Goal: Task Accomplishment & Management: Complete application form

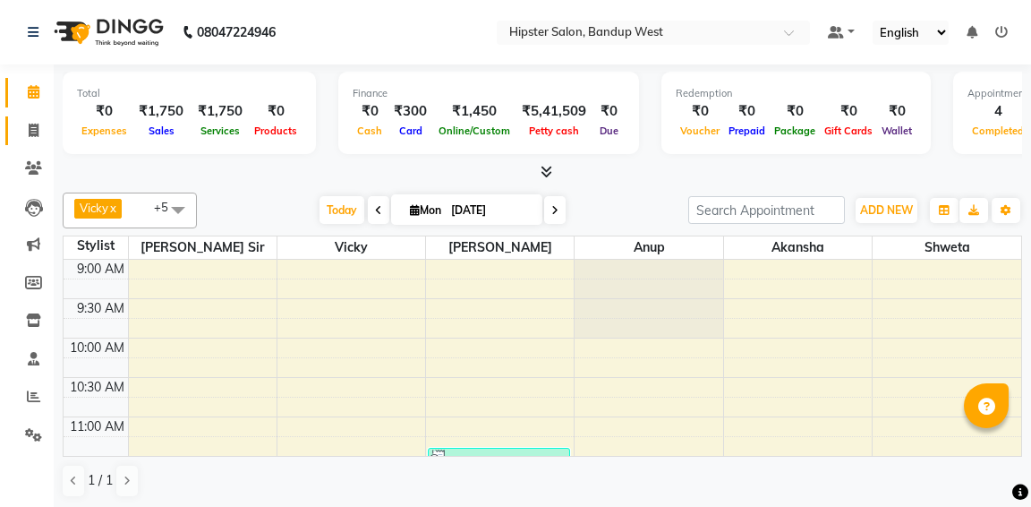
scroll to position [403, 0]
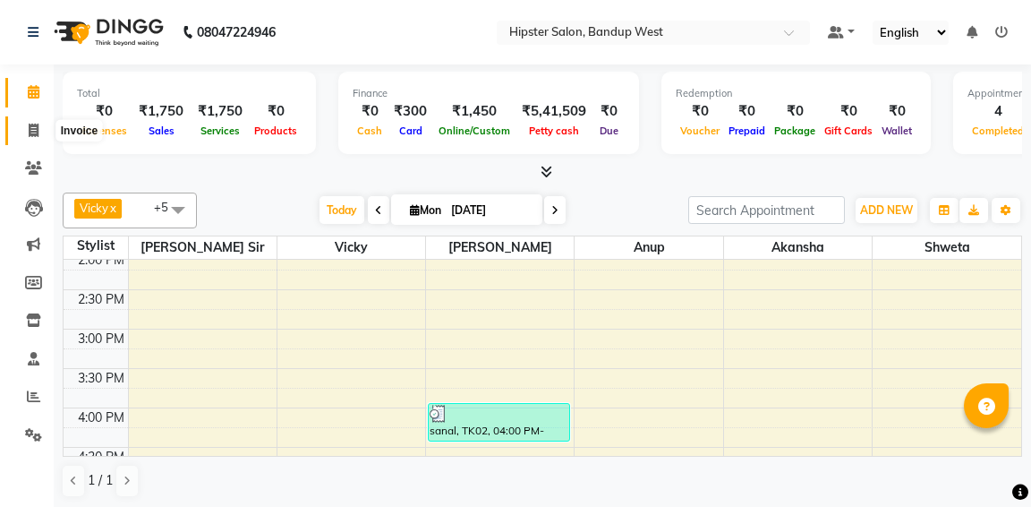
click at [41, 129] on span at bounding box center [33, 131] width 31 height 21
select select "service"
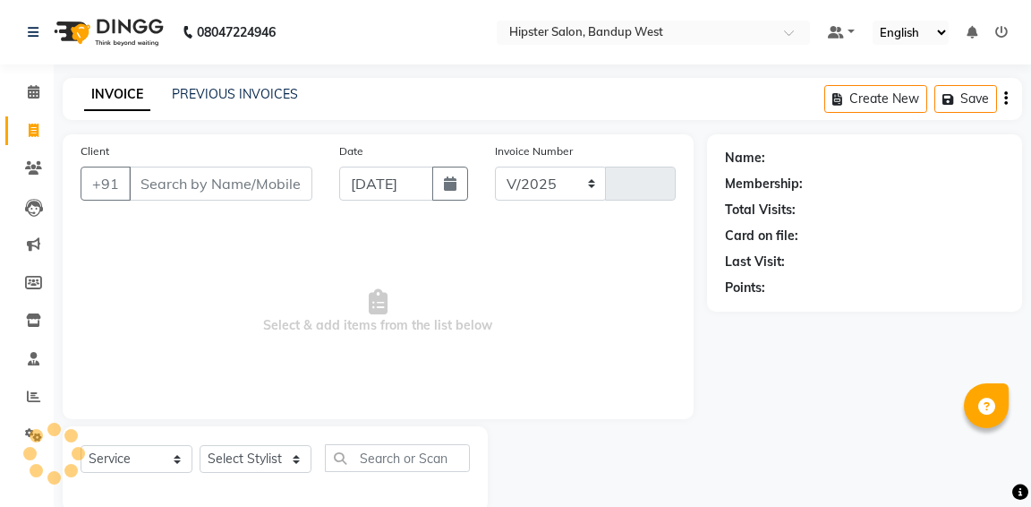
select select "6746"
type input "1143"
click at [150, 182] on input "Client" at bounding box center [220, 183] width 183 height 34
click at [142, 180] on input "Client" at bounding box center [220, 183] width 183 height 34
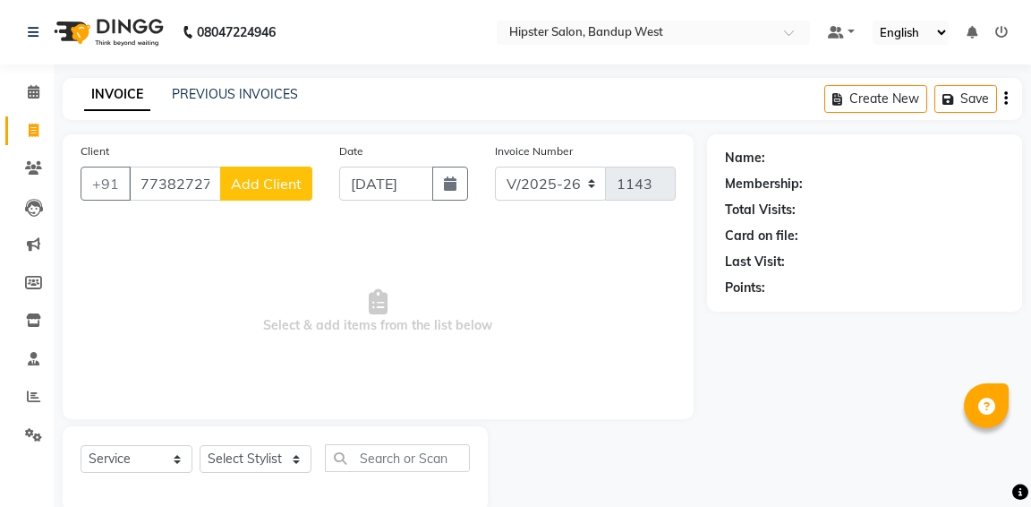
click at [142, 180] on input "7738272725" at bounding box center [175, 183] width 92 height 34
type input "7738272725"
click at [257, 183] on span "Add Client" at bounding box center [266, 184] width 71 height 18
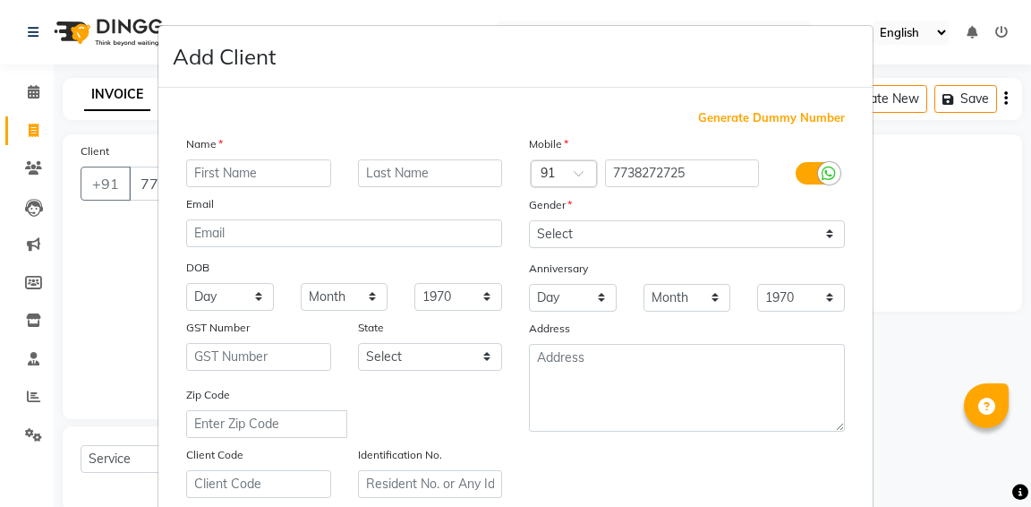
click at [248, 172] on input "text" at bounding box center [258, 173] width 145 height 28
type input "prashant"
click at [584, 234] on select "Select [DEMOGRAPHIC_DATA] [DEMOGRAPHIC_DATA] Other Prefer Not To Say" at bounding box center [687, 234] width 316 height 28
select select "[DEMOGRAPHIC_DATA]"
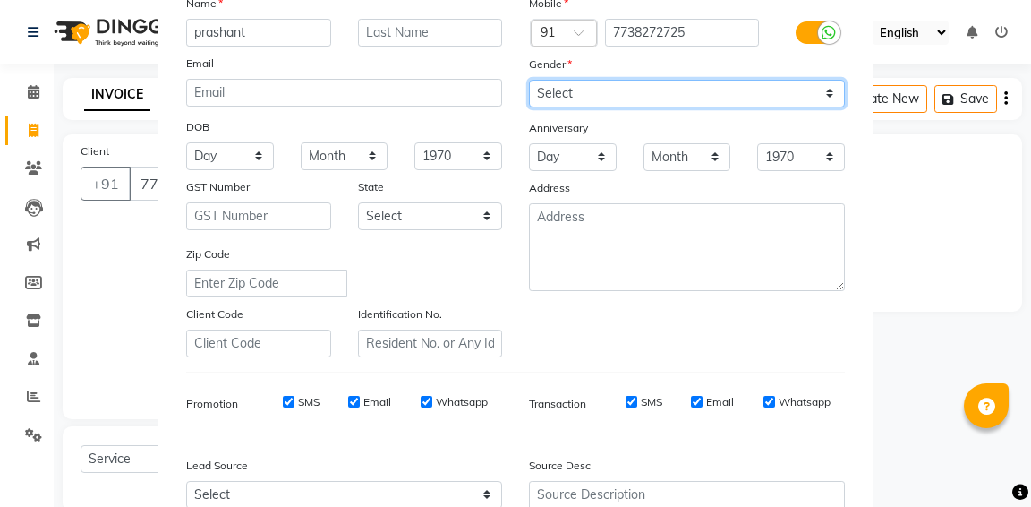
scroll to position [328, 0]
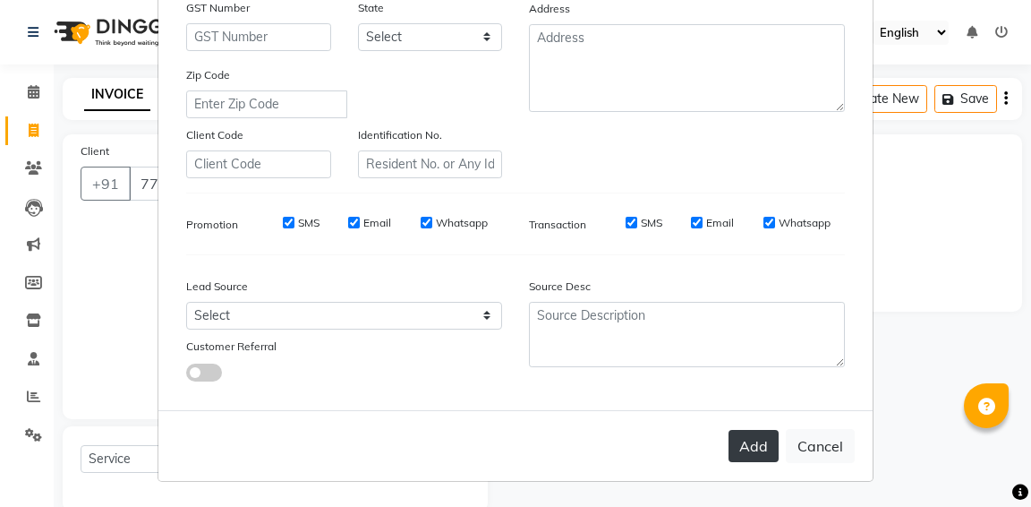
click at [754, 442] on button "Add" at bounding box center [754, 446] width 50 height 32
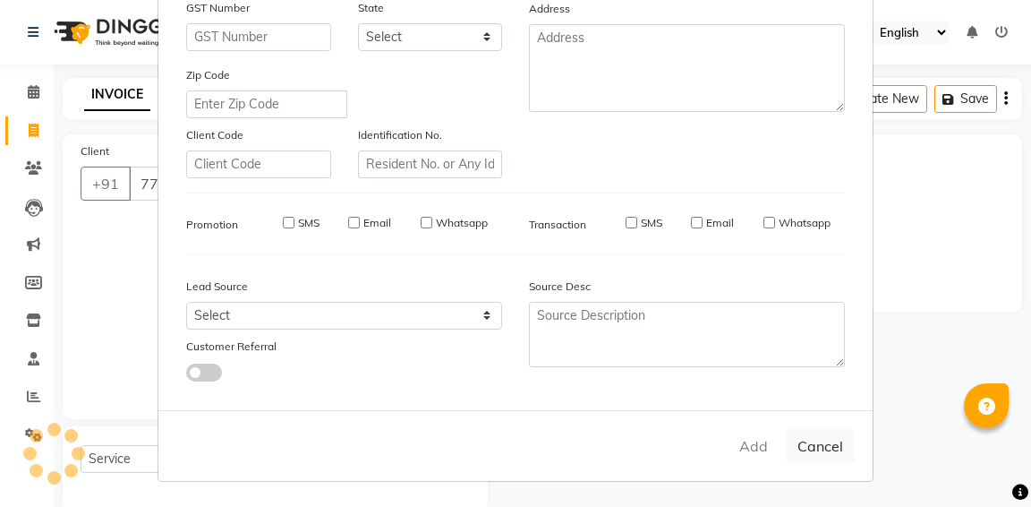
select select
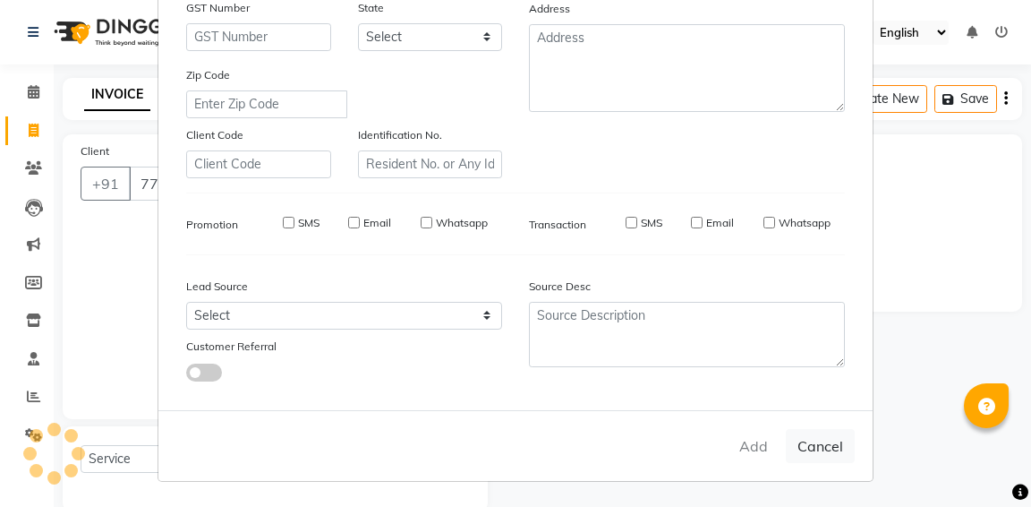
select select
checkbox input "false"
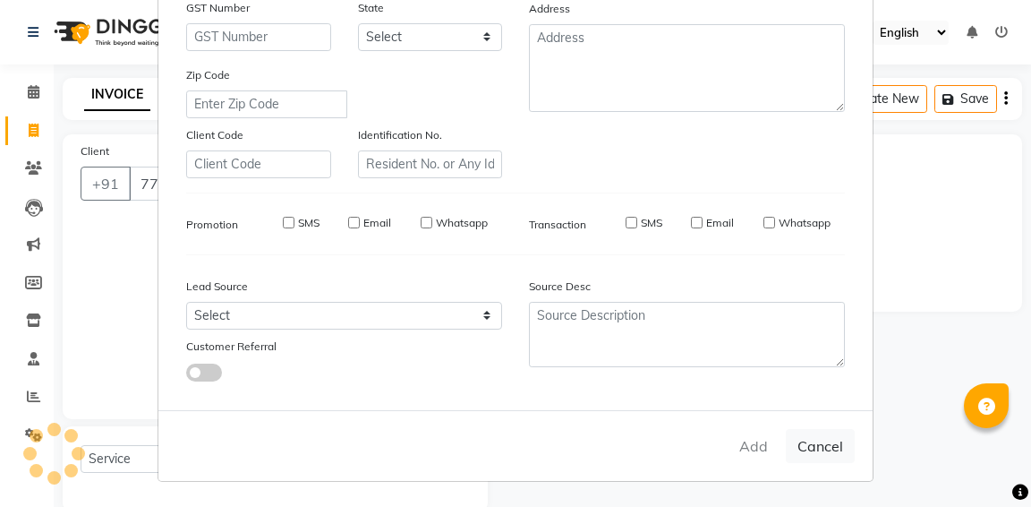
checkbox input "false"
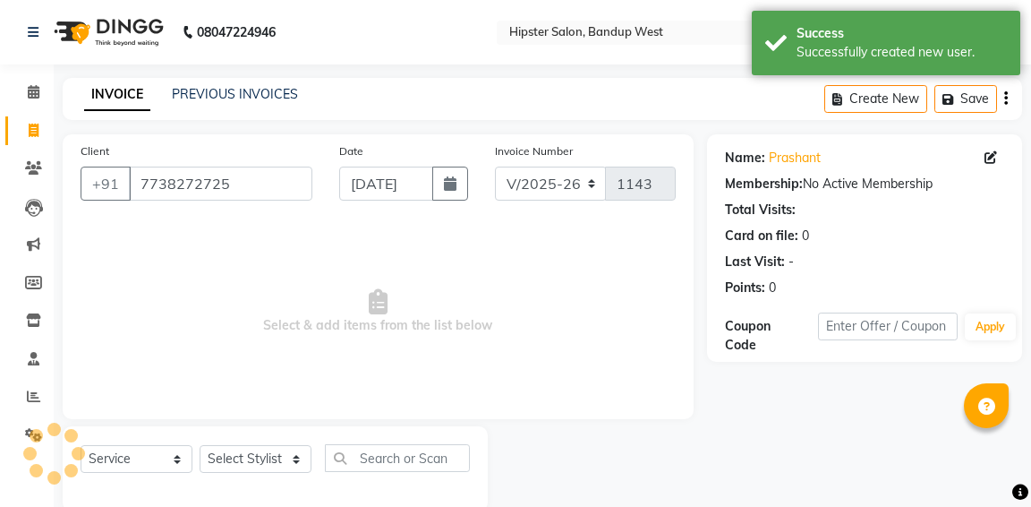
scroll to position [32, 0]
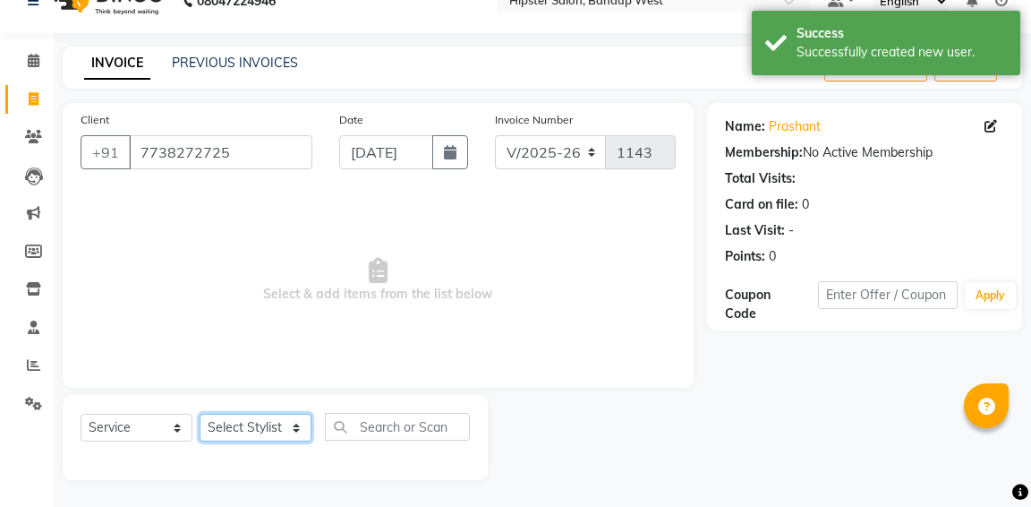
click at [296, 427] on select "Select Stylist [PERSON_NAME] anup [PERSON_NAME] [PERSON_NAME] [PERSON_NAME] luc…" at bounding box center [256, 427] width 112 height 28
select select "58202"
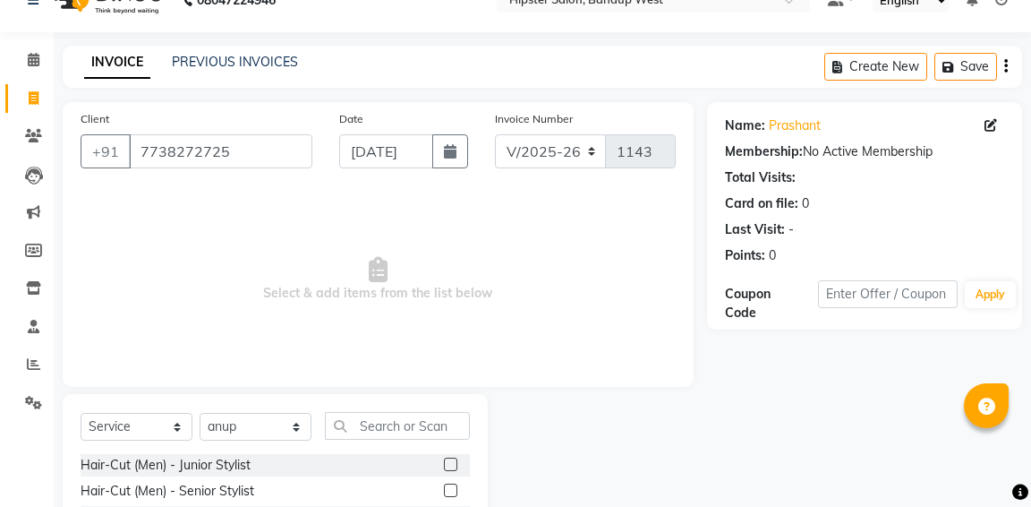
click at [451, 465] on label at bounding box center [450, 463] width 13 height 13
click at [451, 465] on input "checkbox" at bounding box center [450, 465] width 12 height 12
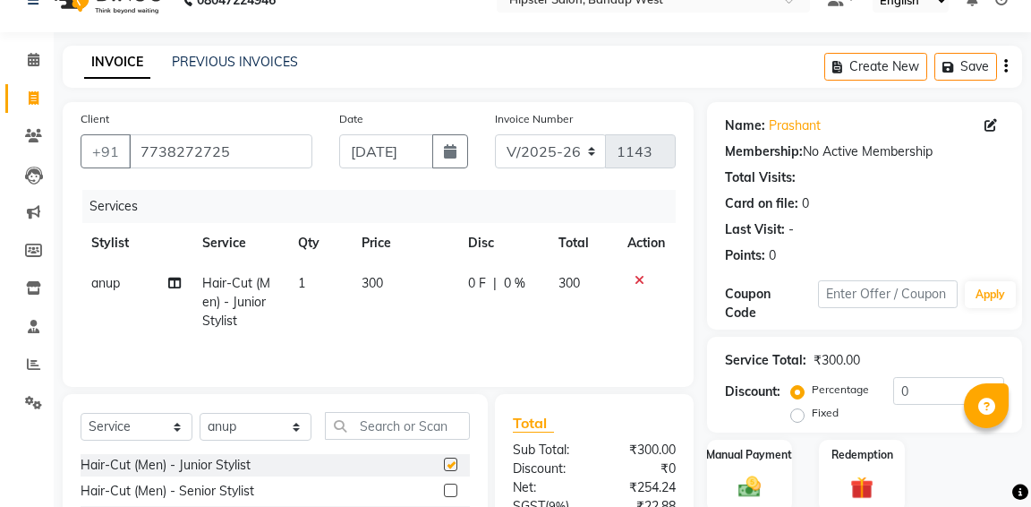
checkbox input "false"
click at [426, 429] on input "text" at bounding box center [397, 426] width 145 height 28
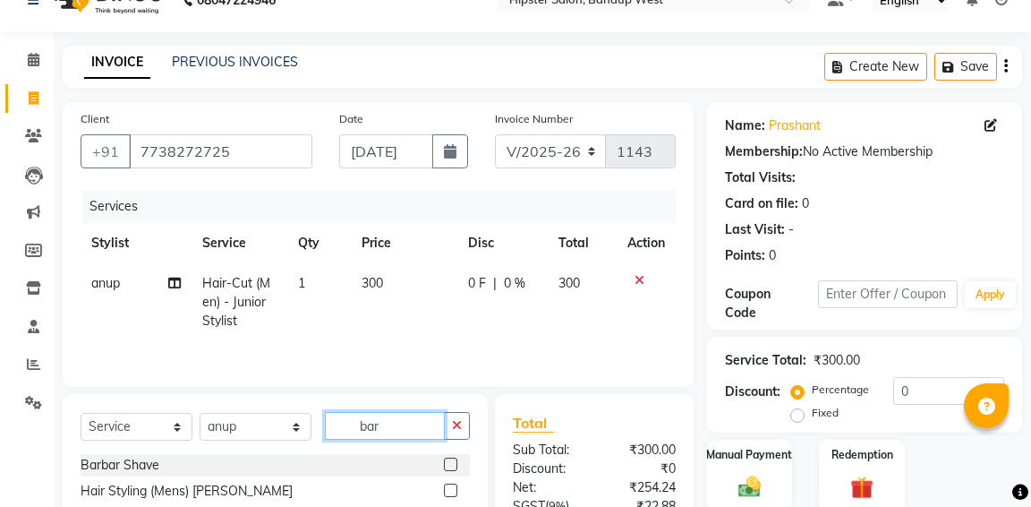
type input "bar"
click at [450, 465] on label at bounding box center [450, 463] width 13 height 13
click at [450, 465] on input "checkbox" at bounding box center [450, 465] width 12 height 12
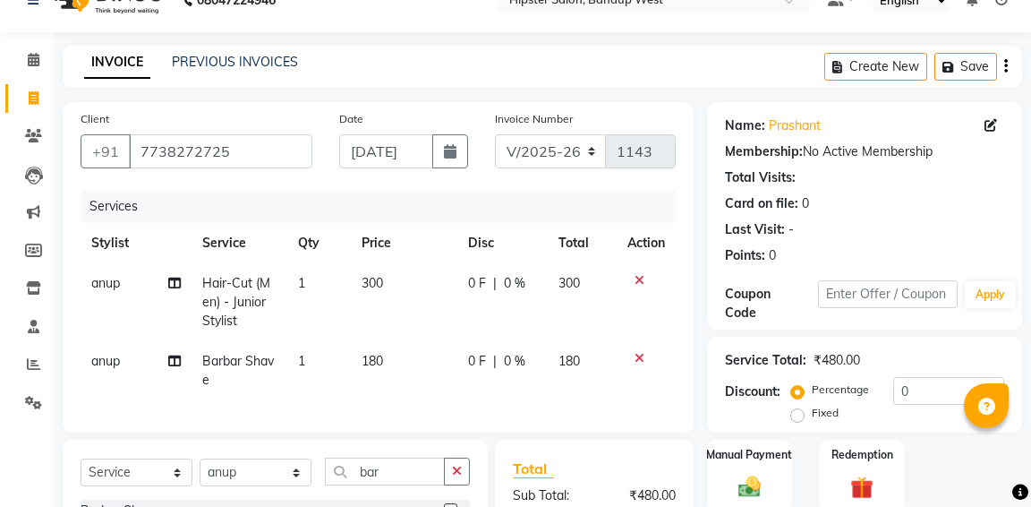
checkbox input "false"
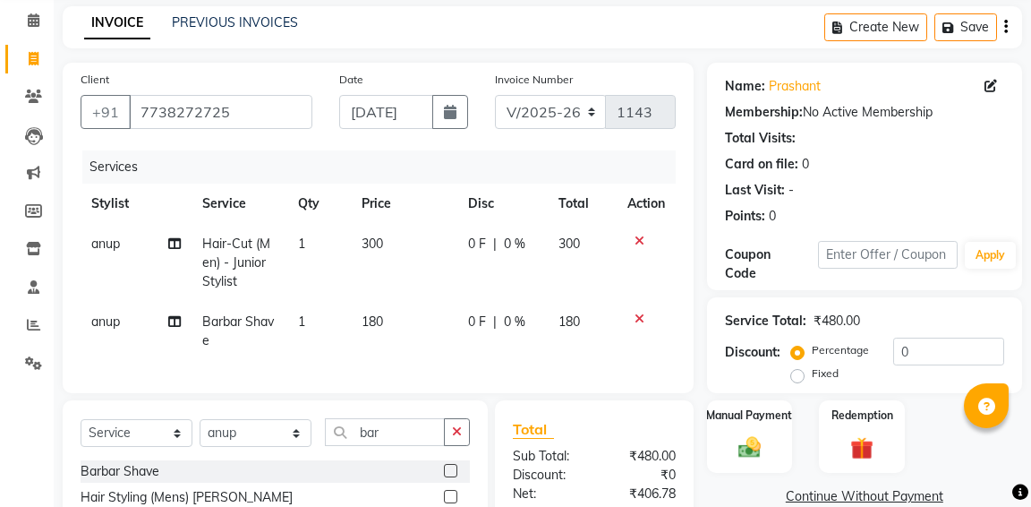
scroll to position [64, 0]
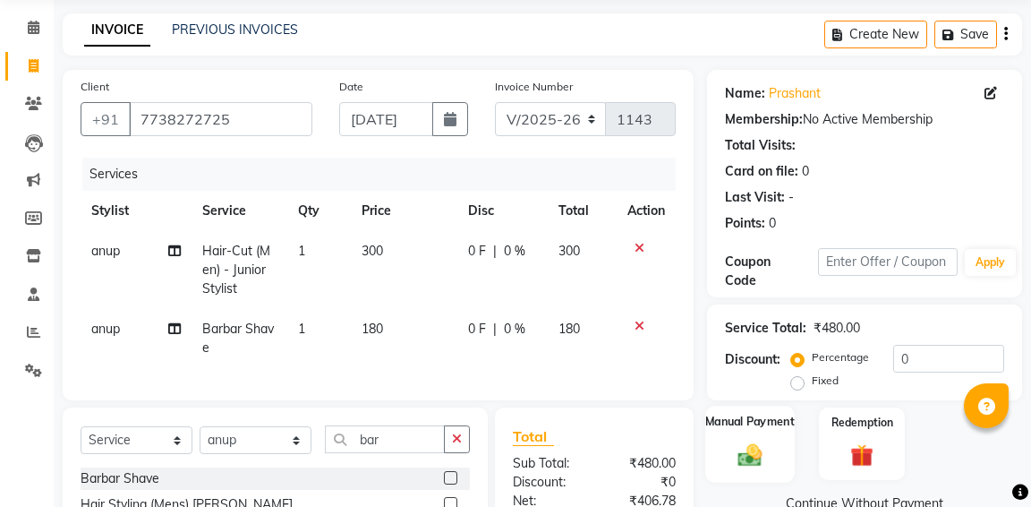
click at [751, 440] on img at bounding box center [749, 454] width 38 height 28
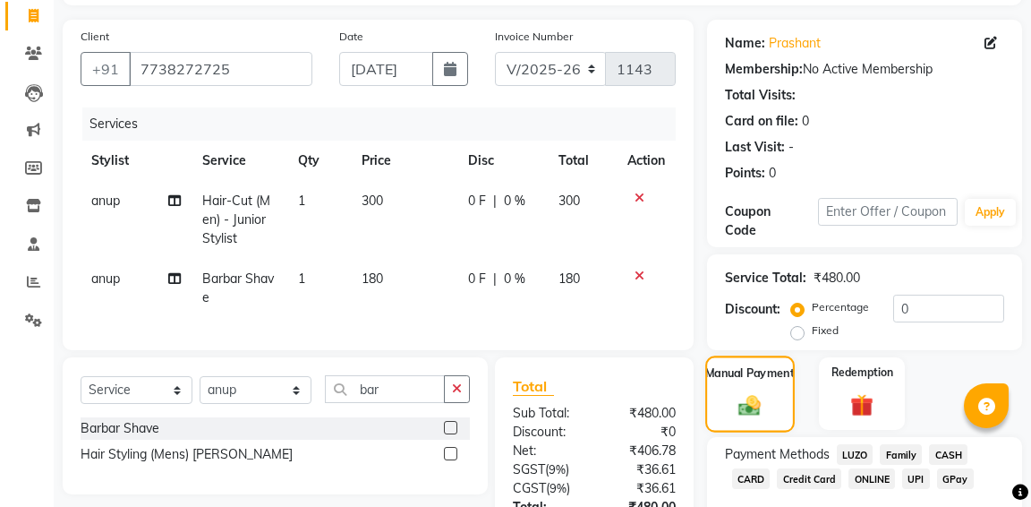
scroll to position [256, 0]
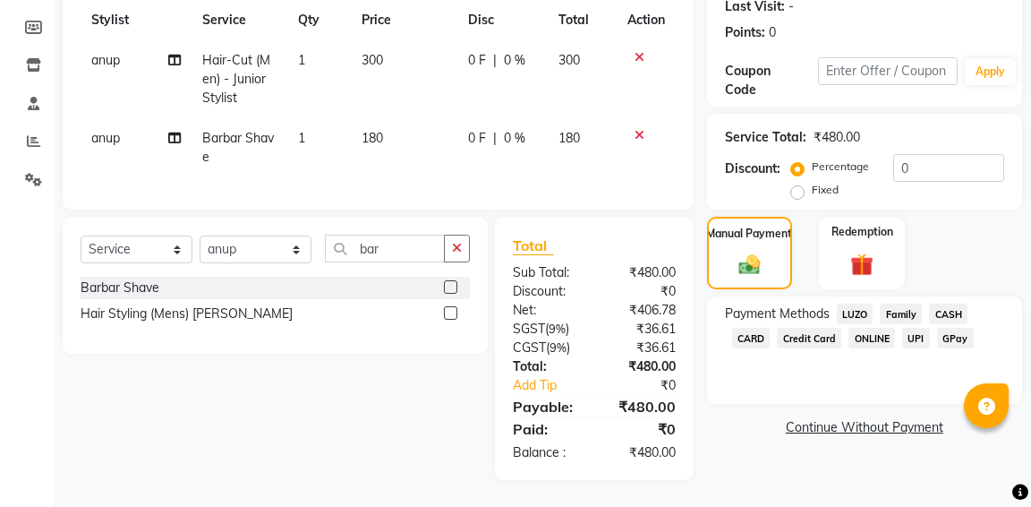
click at [942, 311] on span "CASH" at bounding box center [948, 313] width 38 height 21
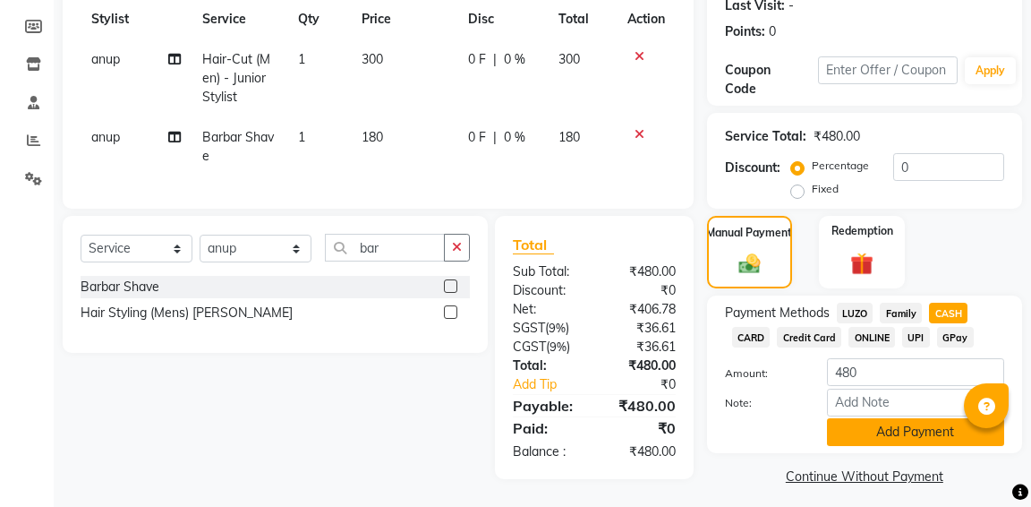
click at [922, 430] on button "Add Payment" at bounding box center [915, 432] width 177 height 28
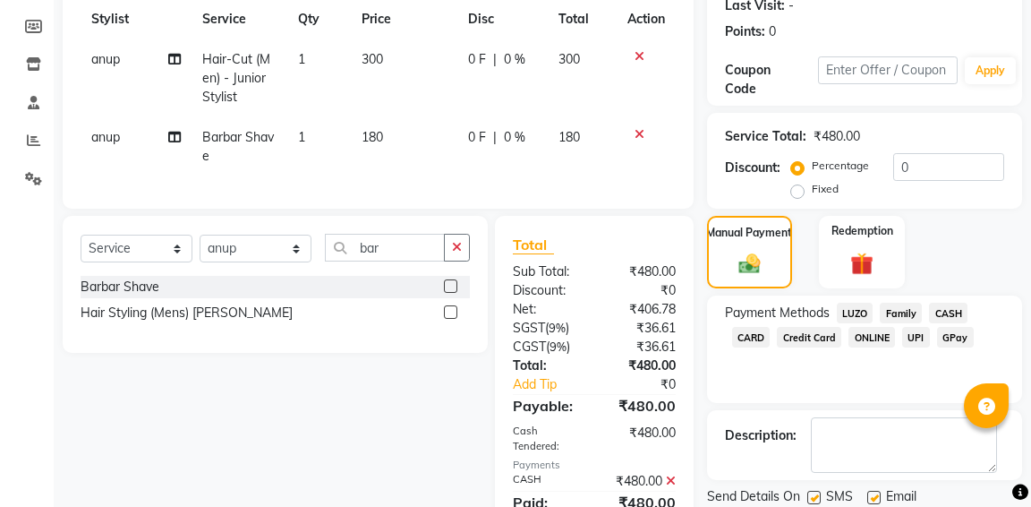
scroll to position [330, 0]
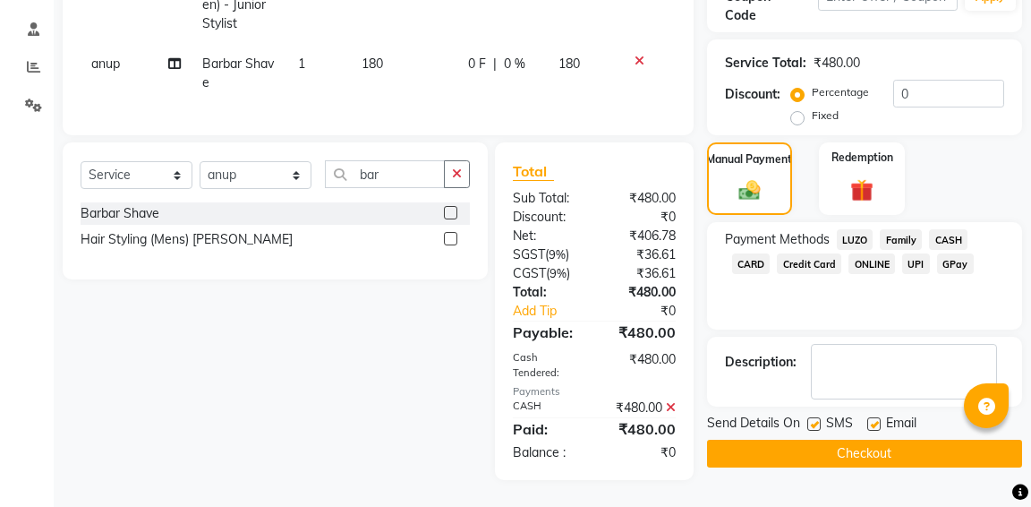
click at [882, 452] on button "Checkout" at bounding box center [864, 453] width 315 height 28
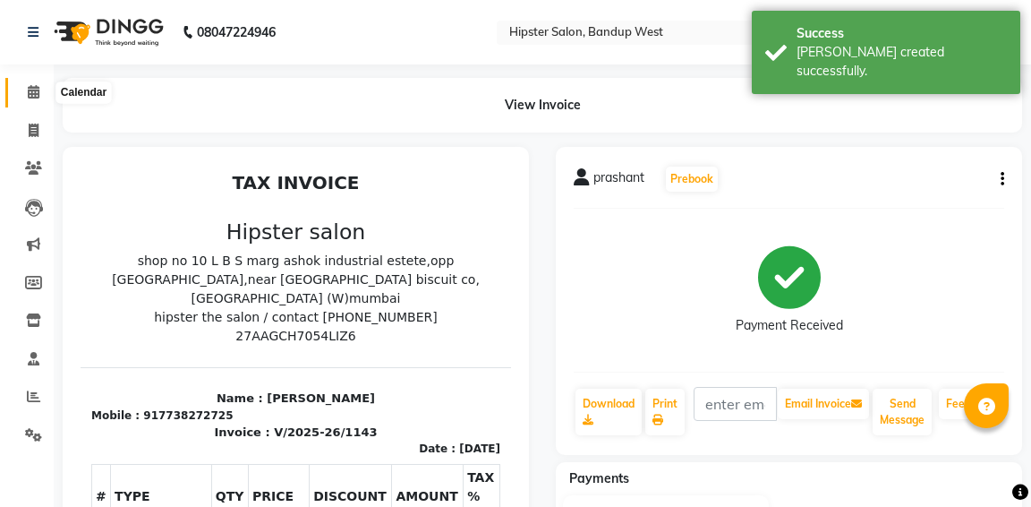
click at [34, 93] on icon at bounding box center [34, 91] width 12 height 13
